Goal: Information Seeking & Learning: Learn about a topic

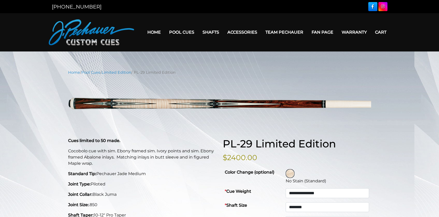
select select "********"
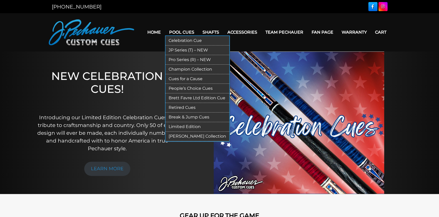
click at [195, 106] on link "Retired Cues" at bounding box center [197, 108] width 64 height 10
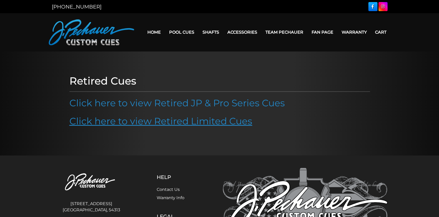
drag, startPoint x: 192, startPoint y: 125, endPoint x: 192, endPoint y: 122, distance: 3.4
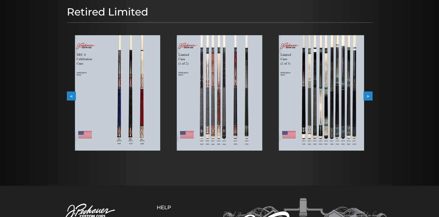
scroll to position [70, 0]
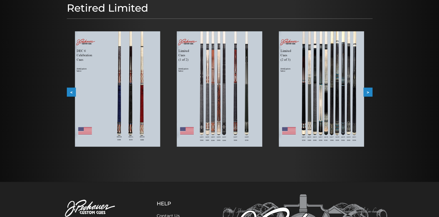
click at [131, 93] on img at bounding box center [117, 88] width 85 height 115
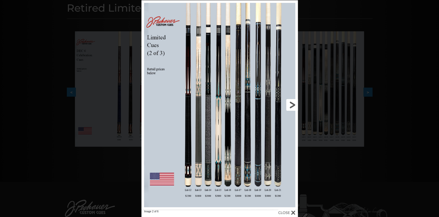
click at [291, 108] on link at bounding box center [263, 105] width 70 height 210
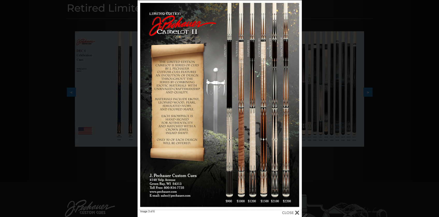
click at [294, 107] on link at bounding box center [265, 105] width 74 height 210
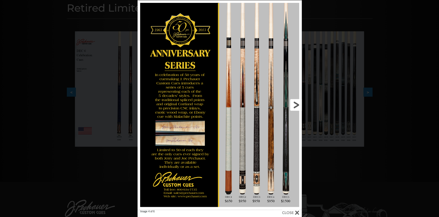
click at [296, 105] on link at bounding box center [265, 105] width 74 height 210
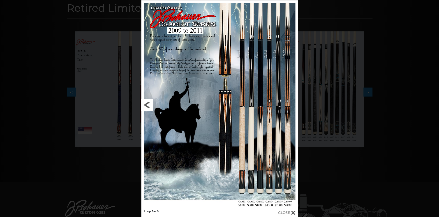
click at [152, 104] on link at bounding box center [176, 105] width 70 height 210
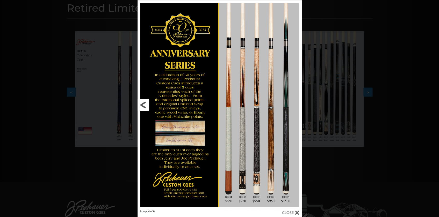
click at [140, 105] on link at bounding box center [174, 105] width 74 height 210
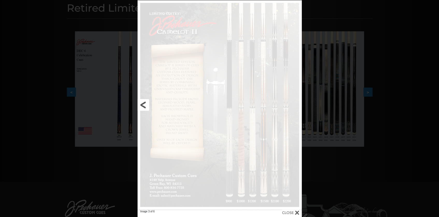
click at [143, 105] on link at bounding box center [174, 105] width 74 height 210
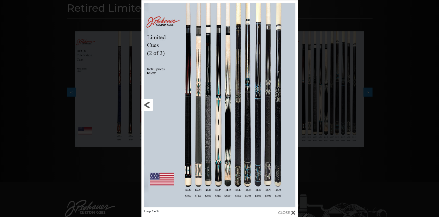
click at [146, 101] on link at bounding box center [176, 105] width 70 height 210
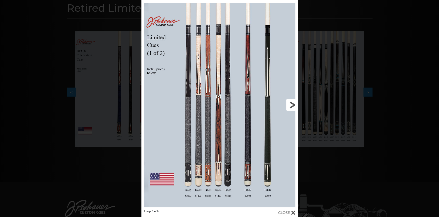
click at [293, 107] on link at bounding box center [263, 105] width 70 height 210
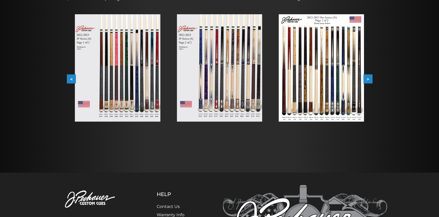
scroll to position [94, 0]
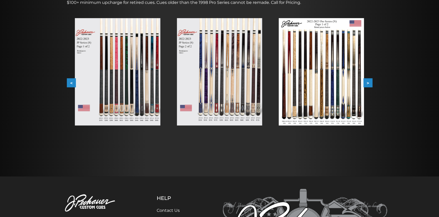
click at [233, 97] on img at bounding box center [219, 71] width 85 height 107
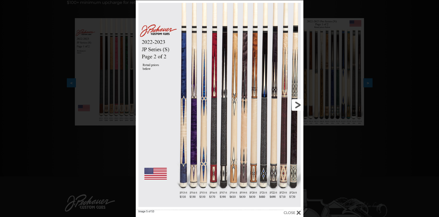
click at [298, 105] on link at bounding box center [265, 105] width 75 height 210
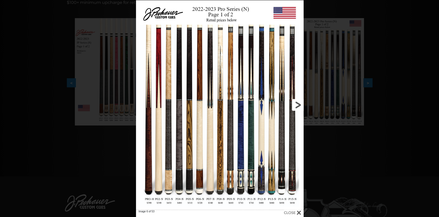
click at [297, 105] on link at bounding box center [265, 105] width 75 height 210
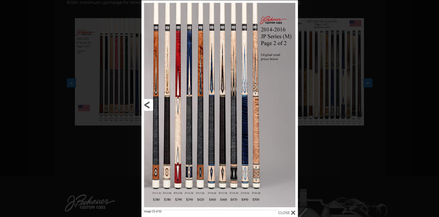
click at [144, 105] on link at bounding box center [176, 105] width 70 height 210
